Goal: Navigation & Orientation: Find specific page/section

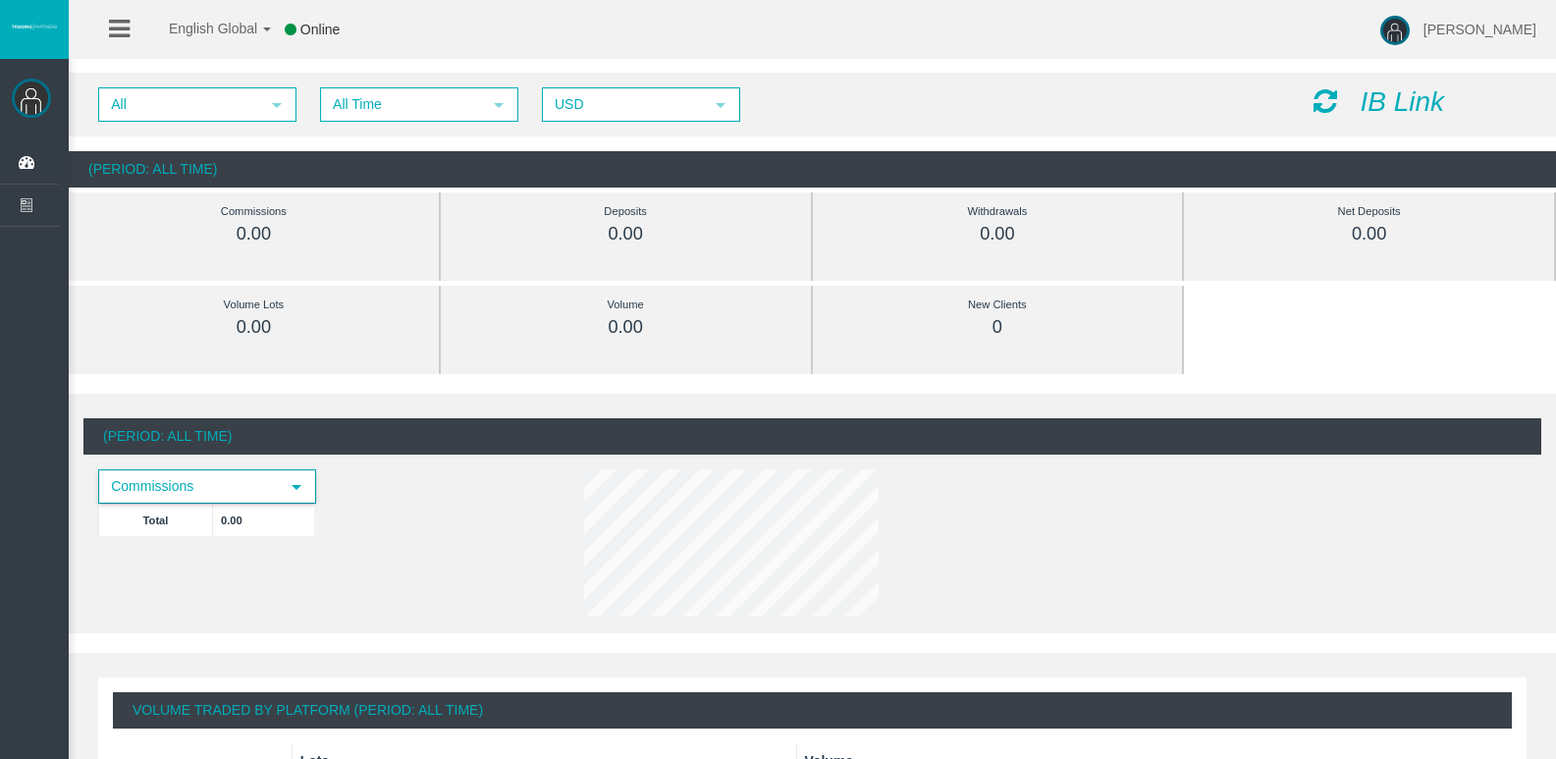
click at [231, 498] on span "Commissions" at bounding box center [189, 486] width 179 height 30
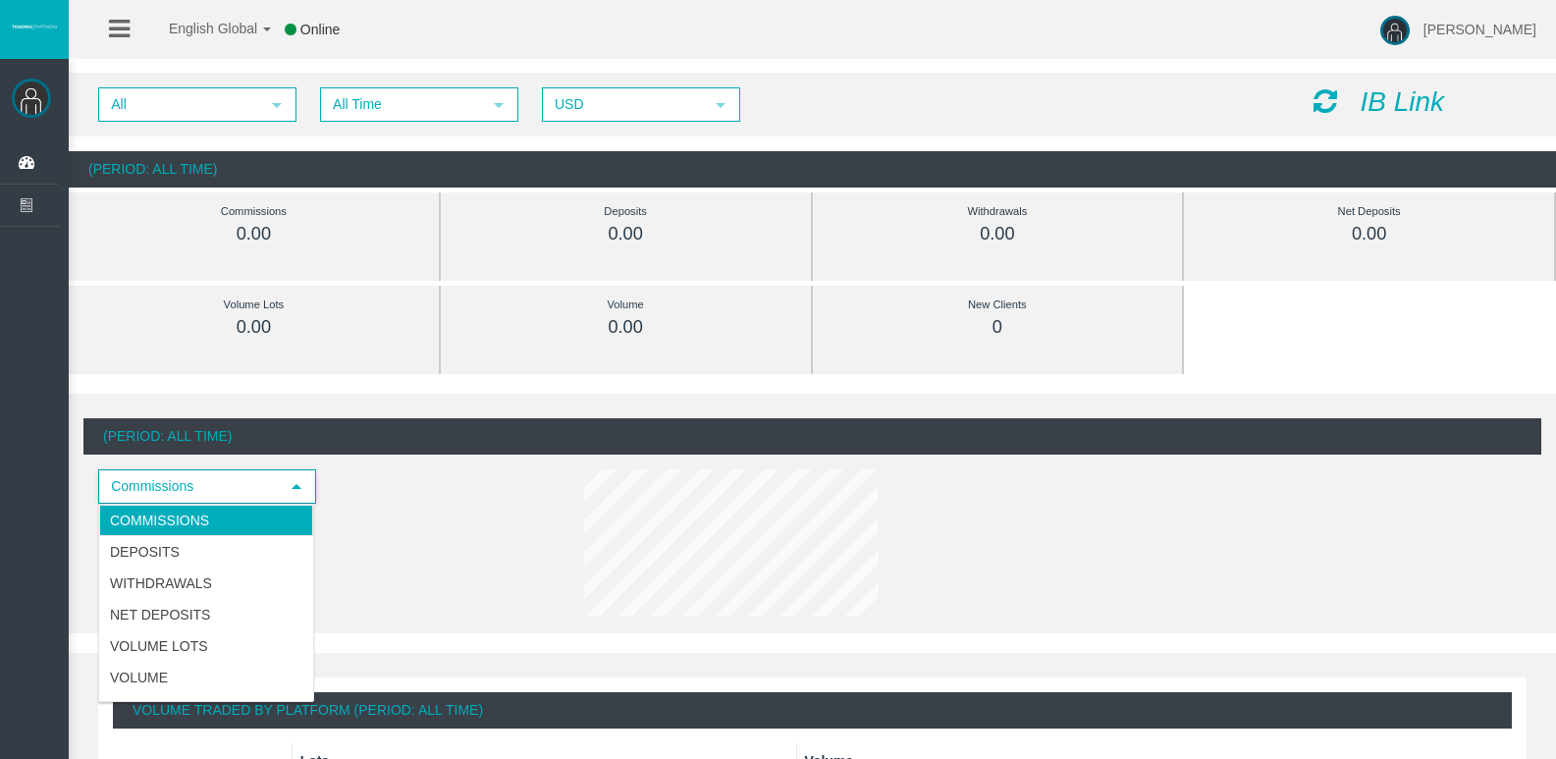
click at [231, 498] on span "Commissions" at bounding box center [189, 486] width 179 height 30
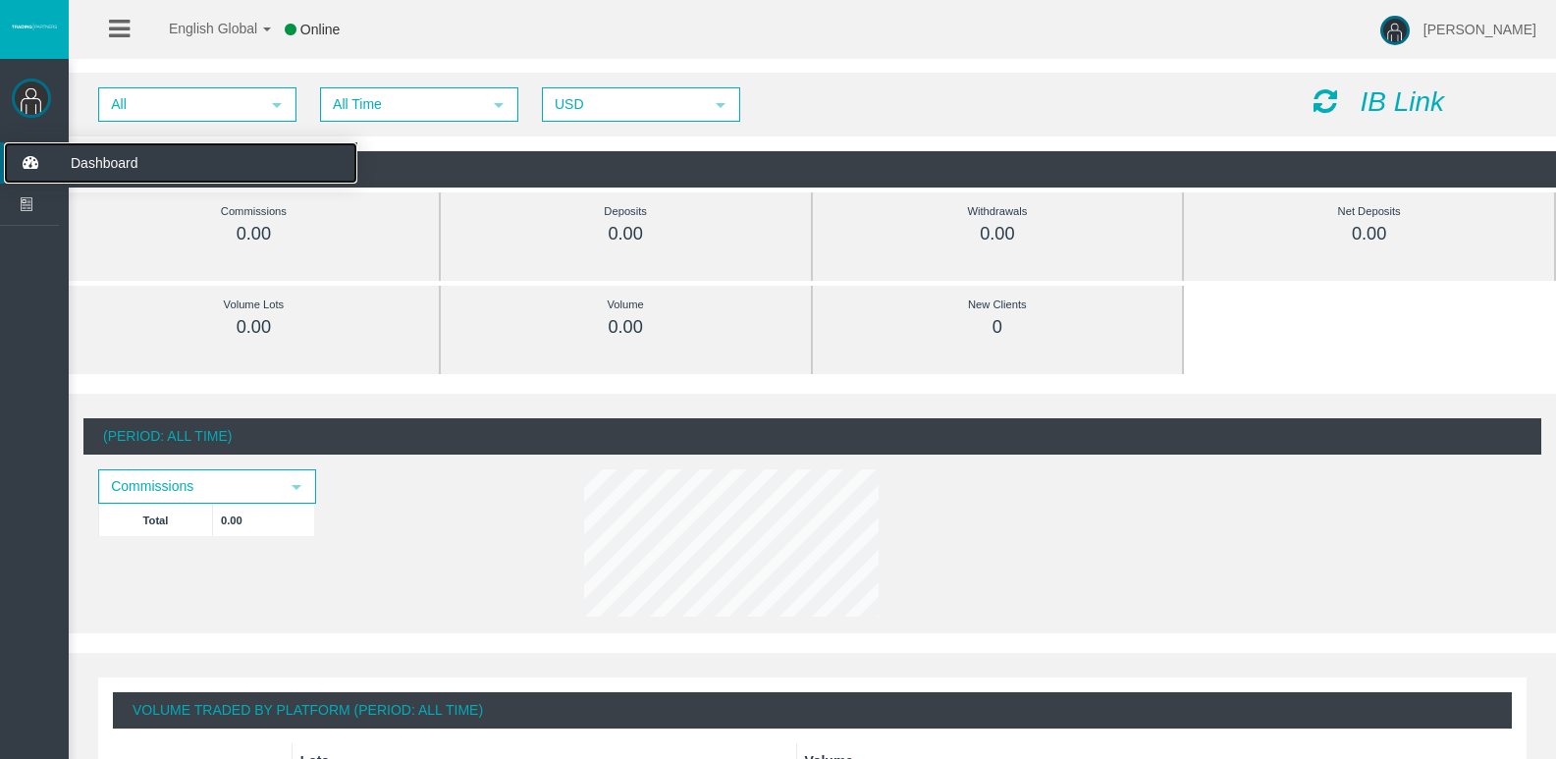
click at [132, 160] on span "Dashboard" at bounding box center [152, 162] width 192 height 41
click at [107, 27] on li at bounding box center [119, 29] width 30 height 59
click at [123, 27] on icon at bounding box center [119, 29] width 21 height 25
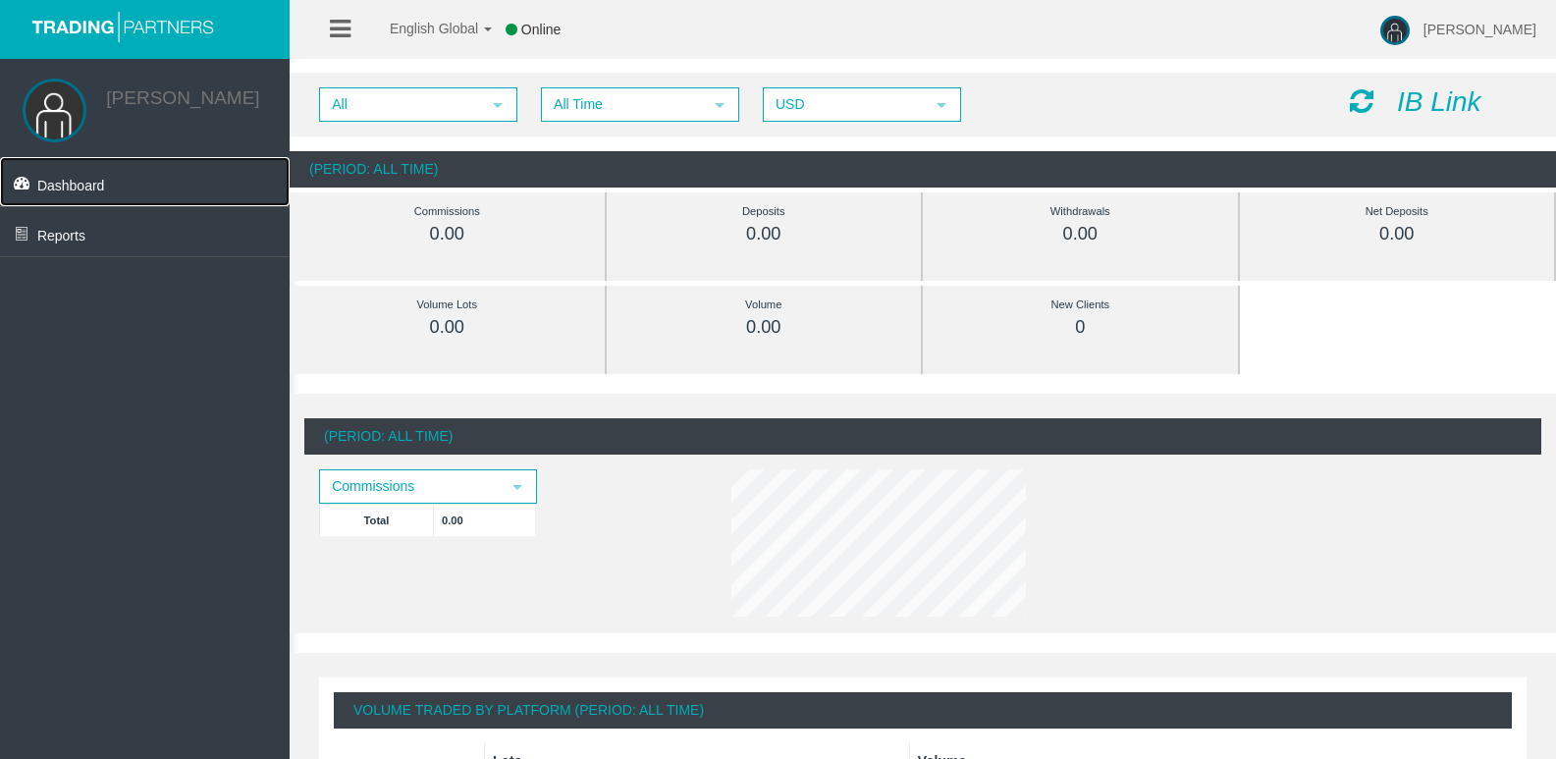
click at [93, 184] on span "Dashboard" at bounding box center [71, 186] width 68 height 16
